Goal: Information Seeking & Learning: Understand process/instructions

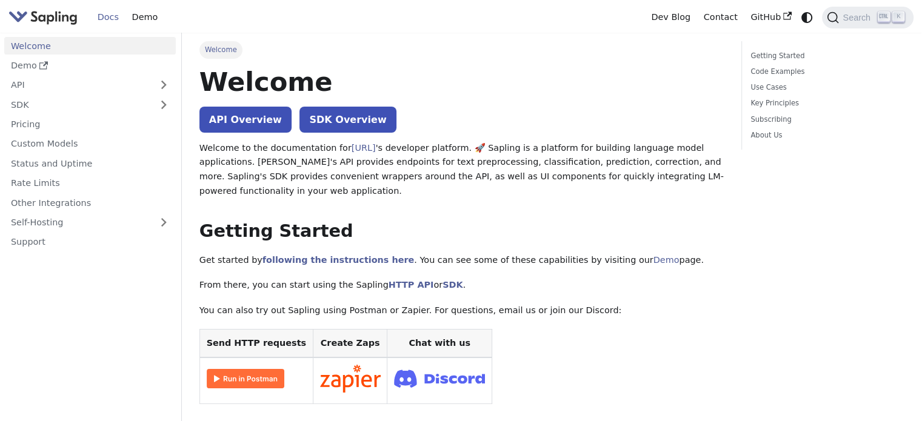
click at [118, 43] on link "Welcome" at bounding box center [90, 46] width 172 height 18
click at [226, 122] on link "API Overview" at bounding box center [245, 120] width 92 height 26
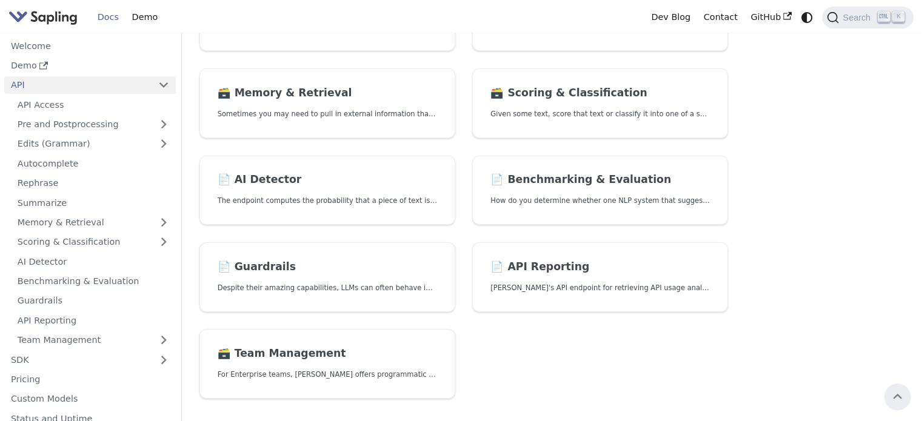
scroll to position [335, 0]
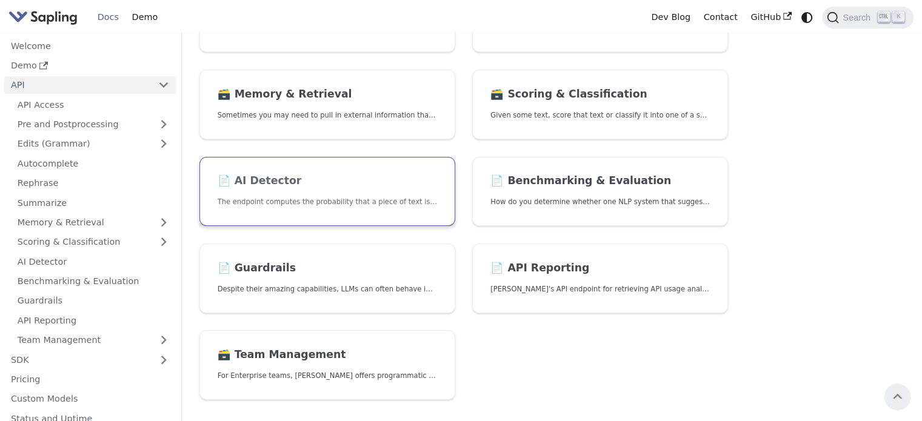
click at [296, 159] on link "📄️ AI Detector The endpoint computes the probability that a piece of text is AI…" at bounding box center [327, 192] width 256 height 70
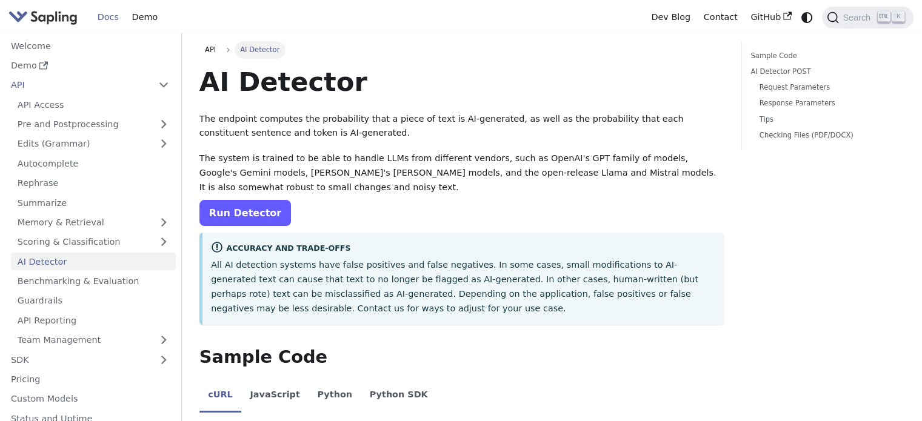
click at [255, 223] on link "Run Detector" at bounding box center [245, 213] width 92 height 26
